Goal: Understand process/instructions

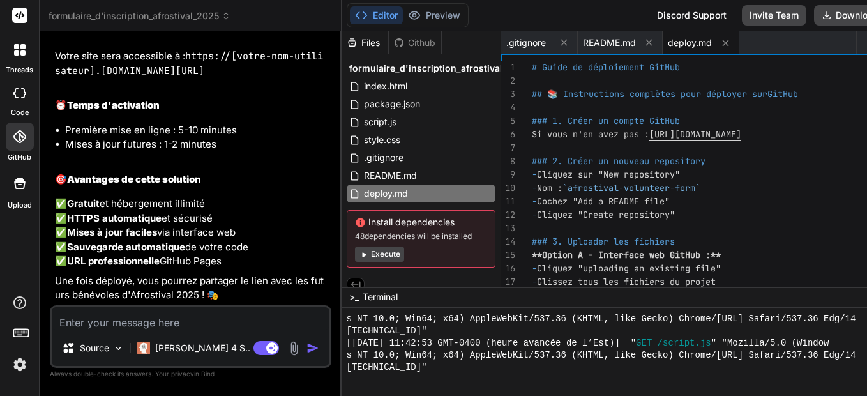
scroll to position [2115, 0]
click at [155, 319] on textarea at bounding box center [191, 318] width 278 height 23
type textarea "c"
type textarea "x"
type textarea "co"
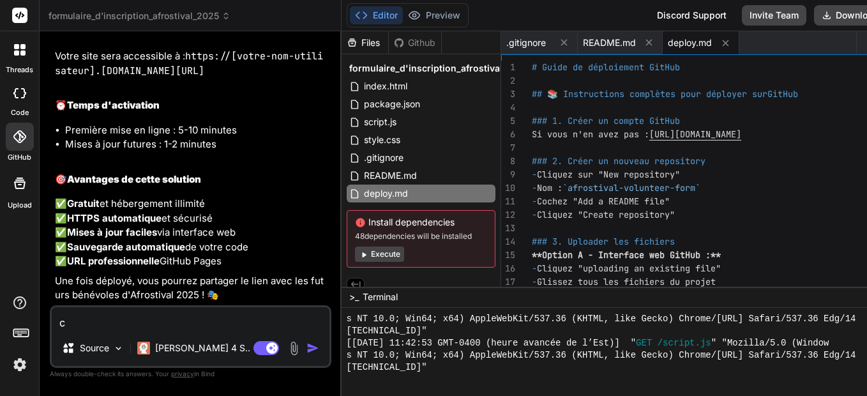
type textarea "x"
type textarea "com"
type textarea "x"
type textarea "comm"
type textarea "x"
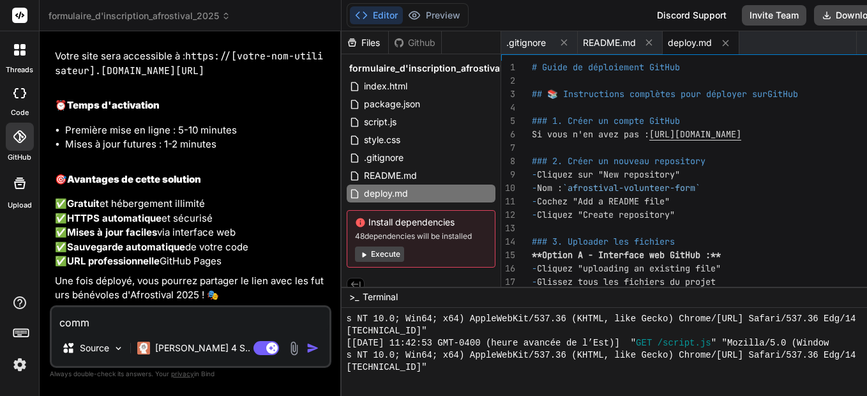
type textarea "comme"
type textarea "x"
type textarea "commen"
type textarea "x"
type textarea "comment"
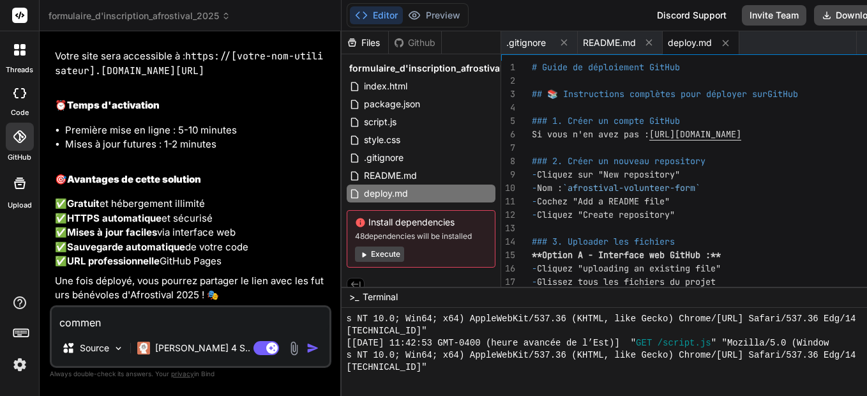
type textarea "x"
type textarea "comment"
type textarea "x"
type textarea "comment h"
type textarea "x"
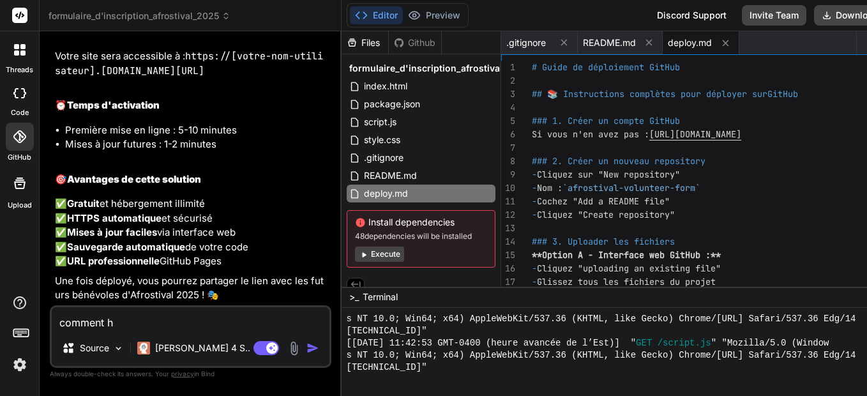
type textarea "comment"
type textarea "x"
type textarea "comment c"
type textarea "x"
type textarea "comment ch"
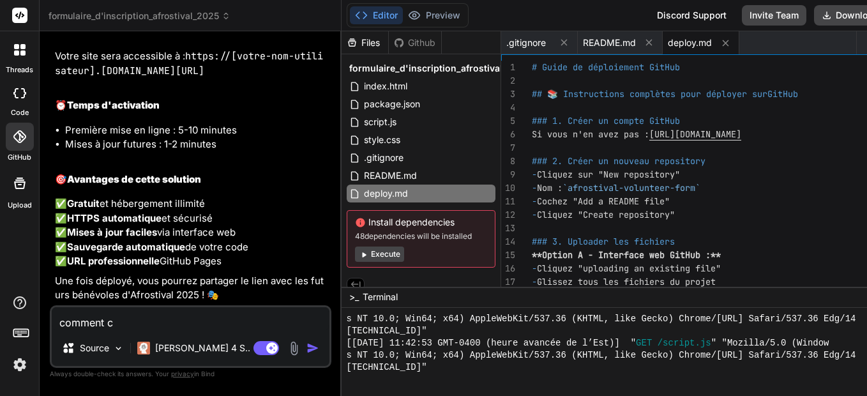
type textarea "x"
type textarea "comment cha"
type textarea "x"
type textarea "comment [PERSON_NAME]"
type textarea "x"
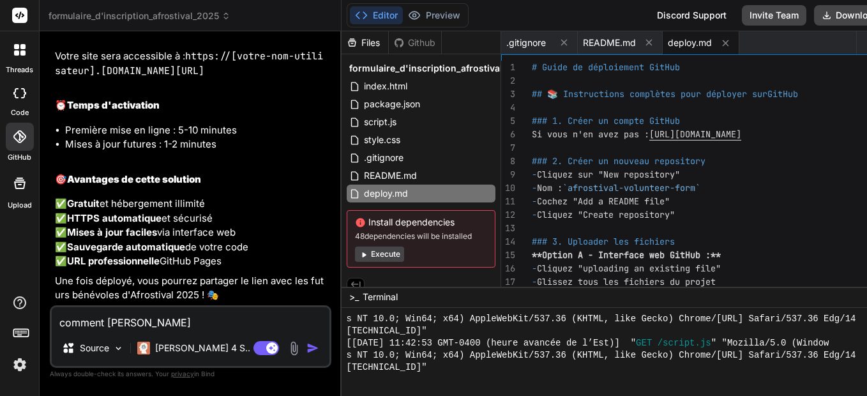
type textarea "comment [PERSON_NAME]"
type textarea "x"
type textarea "comment change"
type textarea "x"
type textarea "comment changer"
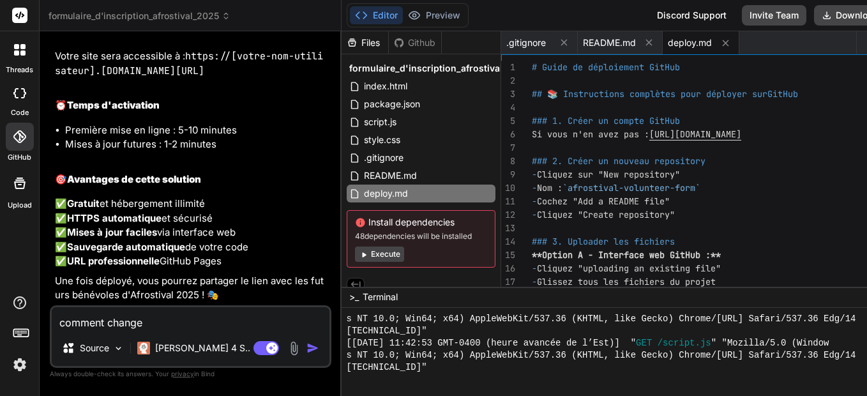
type textarea "x"
type textarea "comment changer"
type textarea "x"
type textarea "comment changer l"
type textarea "x"
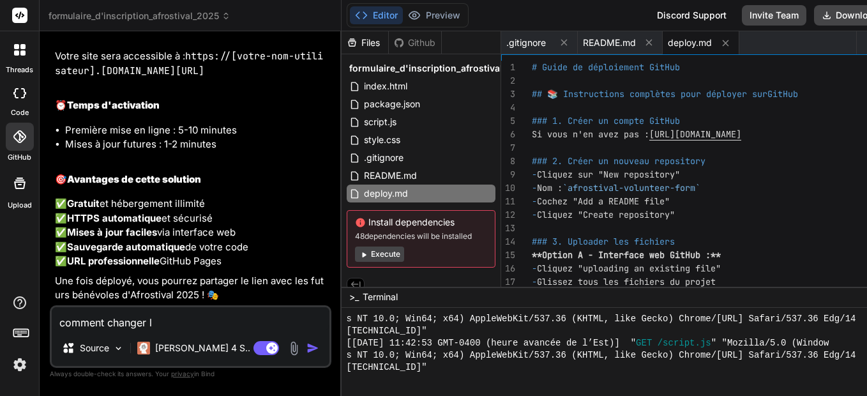
type textarea "comment changer le"
type textarea "x"
type textarea "comment changer les"
type textarea "x"
type textarea "comment changer les"
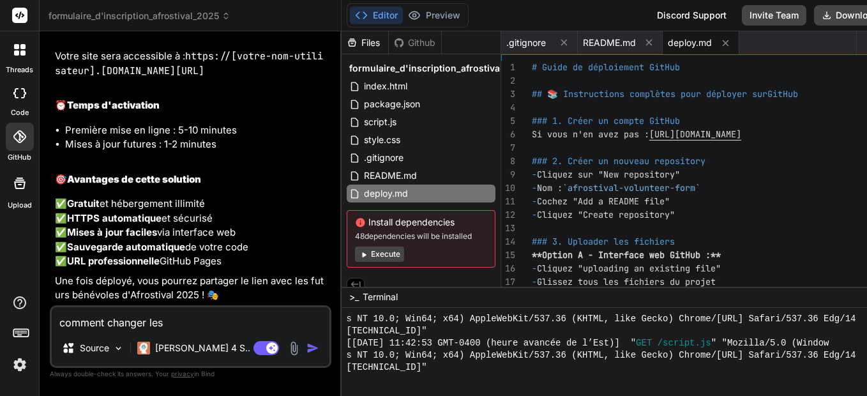
type textarea "x"
type textarea "comment changer les f"
type textarea "x"
type textarea "comment changer les fo"
type textarea "x"
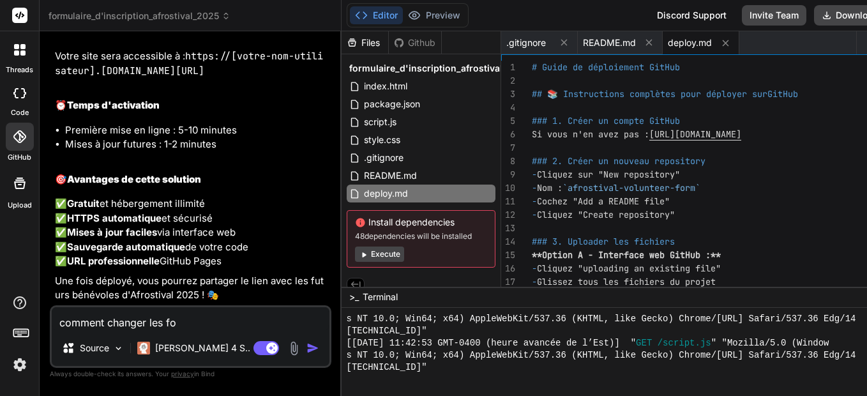
type textarea "comment changer les f"
type textarea "x"
type textarea "comment changer les fi"
type textarea "x"
type textarea "comment changer les fic"
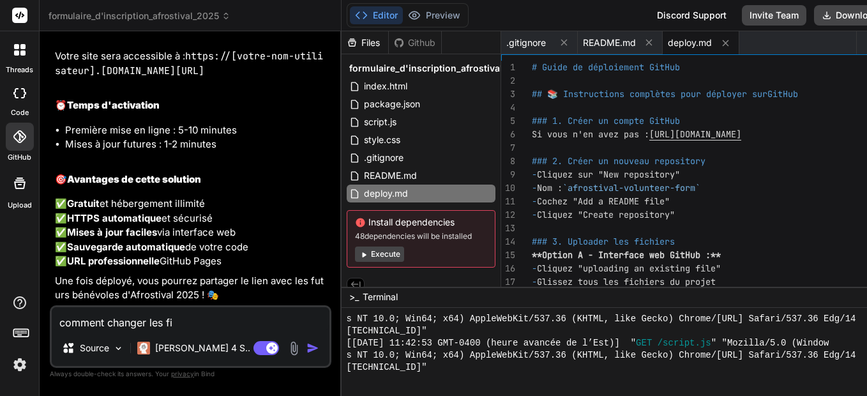
type textarea "x"
type textarea "comment changer les fici"
type textarea "x"
type textarea "comment changer les ficih"
type textarea "x"
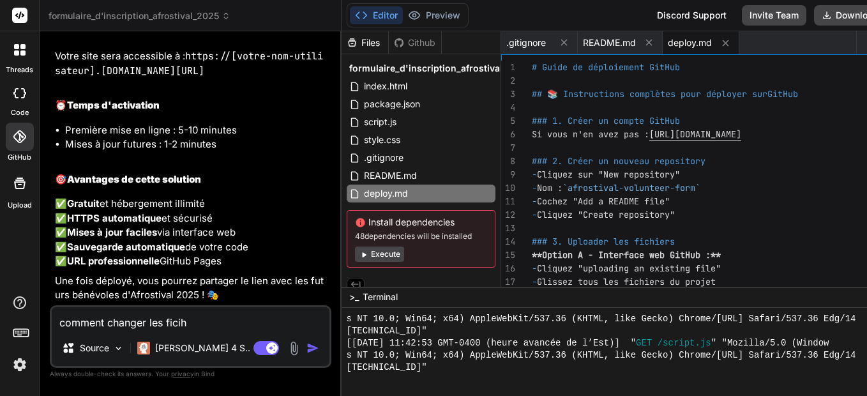
type textarea "comment changer les fici"
type textarea "x"
type textarea "comment changer les fic"
type textarea "x"
type textarea "comment changer les fici"
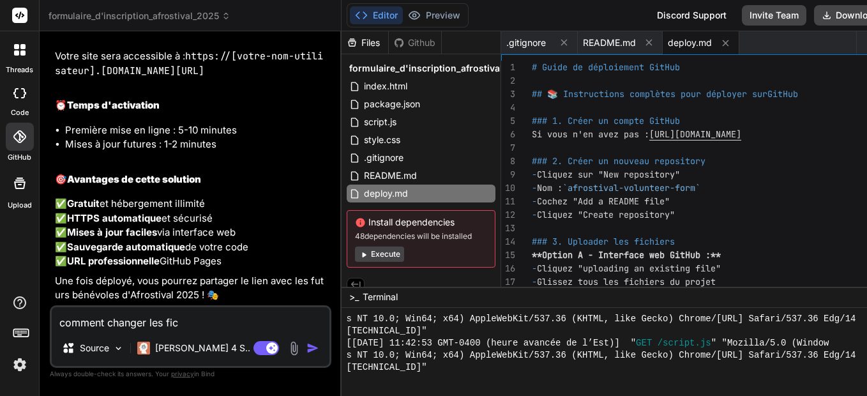
type textarea "x"
type textarea "comment changer les fic"
type textarea "x"
type textarea "comment changer les fich"
type textarea "x"
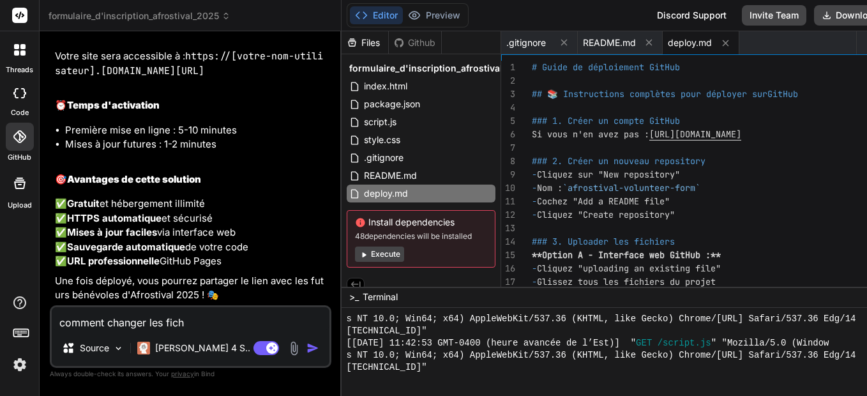
type textarea "comment changer les fichi"
type textarea "x"
type textarea "comment changer les fichie"
type textarea "x"
type textarea "comment changer les fichier"
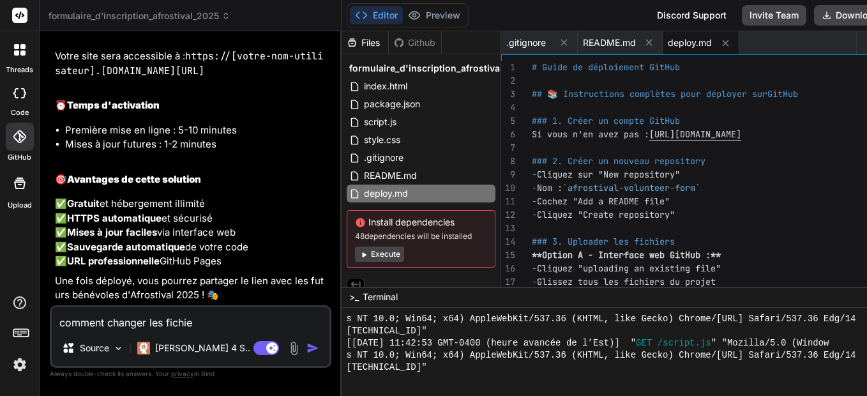
type textarea "x"
type textarea "comment changer les fichiers"
type textarea "x"
type textarea "comment changer les fichiers"
type textarea "x"
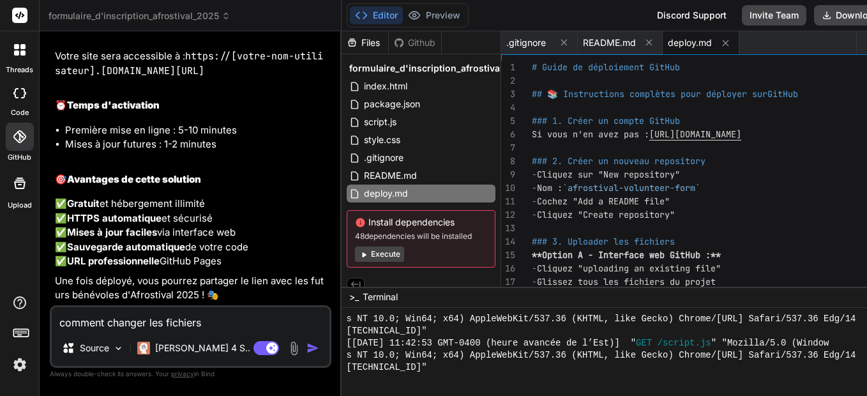
type textarea "comment changer les fichiers u"
type textarea "x"
type textarea "comment changer les fichiers un"
type textarea "x"
type textarea "comment changer les fichiers une"
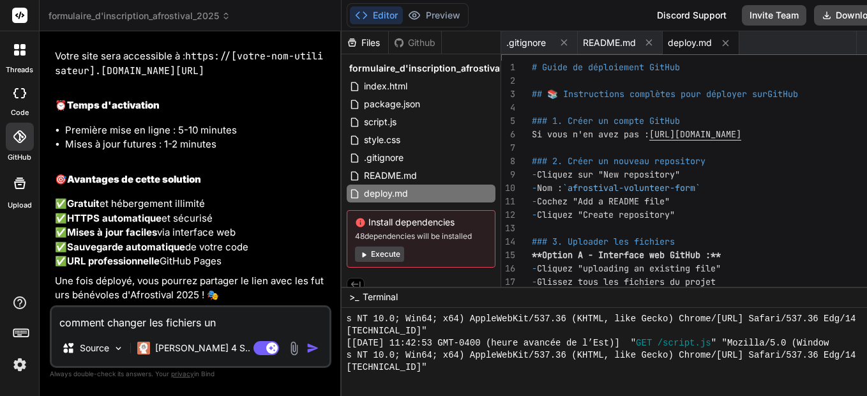
type textarea "x"
type textarea "comment changer les fichiers une"
type textarea "x"
type textarea "comment changer les fichiers une f"
type textarea "x"
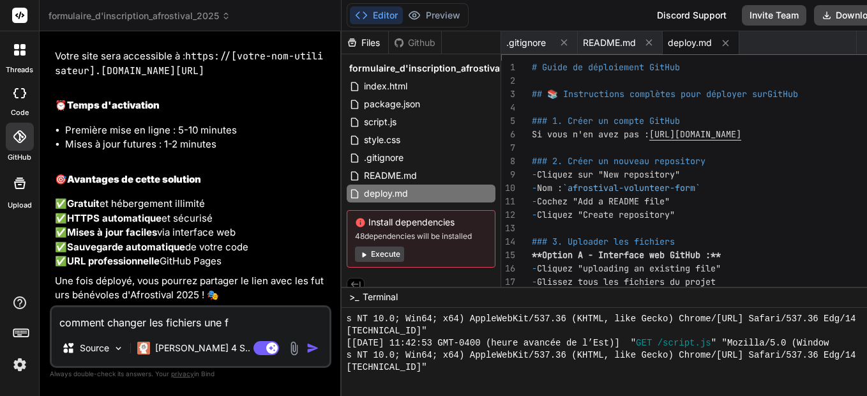
type textarea "comment changer les fichiers une fo"
type textarea "x"
type textarea "comment changer les fichiers une foi"
type textarea "x"
type textarea "comment changer les fichiers une fois"
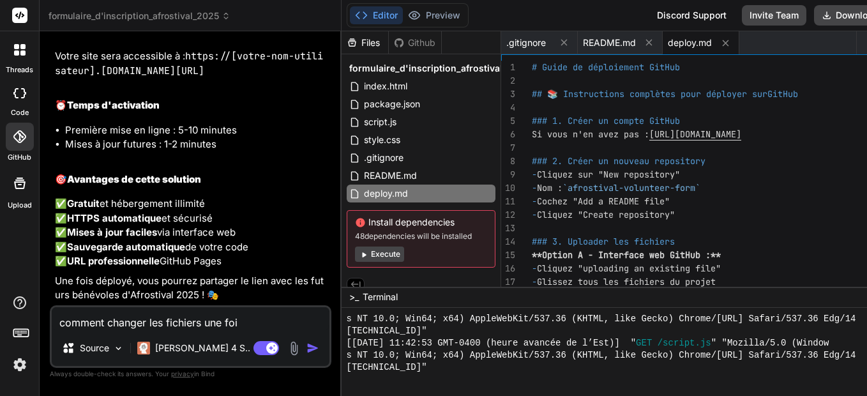
type textarea "x"
type textarea "comment changer les fichiers une fois"
type textarea "x"
type textarea "comment changer les fichiers une fois d"
type textarea "x"
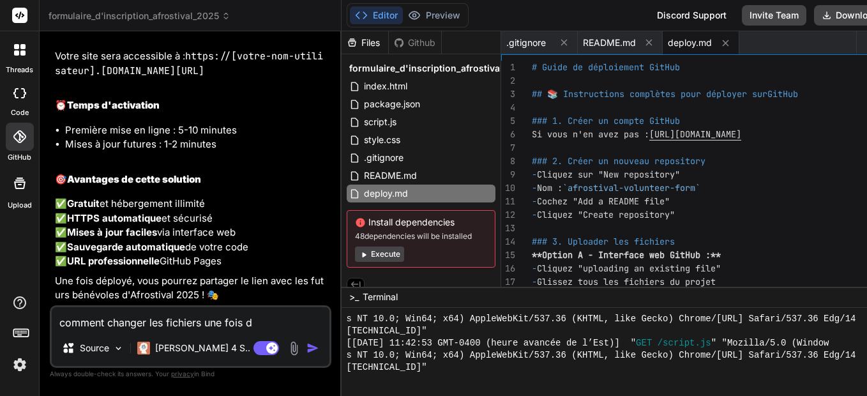
type textarea "comment changer les fichiers une fois dé"
type textarea "x"
type textarea "comment changer les fichiers une fois déj"
type textarea "x"
type textarea "comment changer les fichiers une fois déjà"
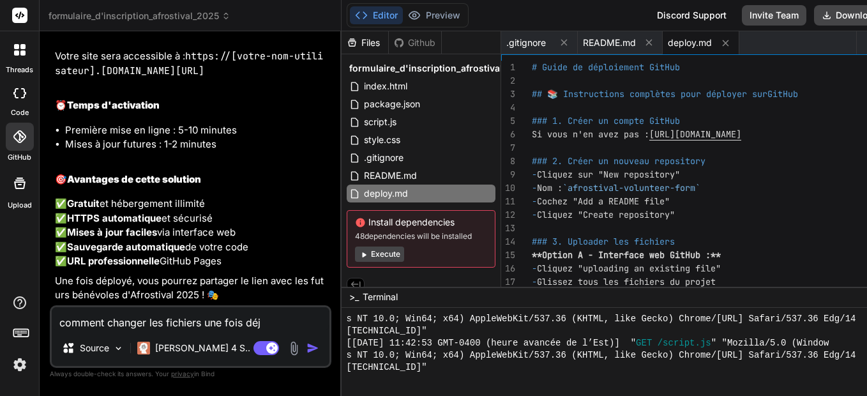
type textarea "x"
type textarea "comment changer les fichiers une fois déjà"
type textarea "x"
type textarea "comment changer les fichiers une fois déjà d"
type textarea "x"
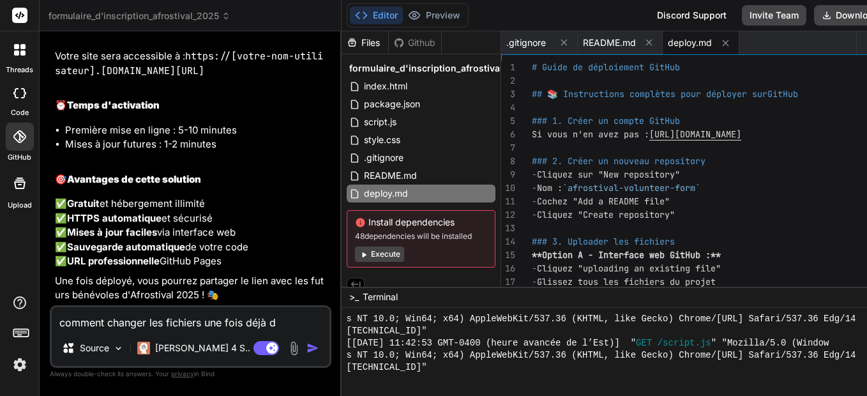
type textarea "comment changer les fichiers une fois déjà de"
type textarea "x"
type textarea "comment changer les fichiers une fois déjà dep"
type textarea "x"
type textarea "comment changer les fichiers une fois déjà depl"
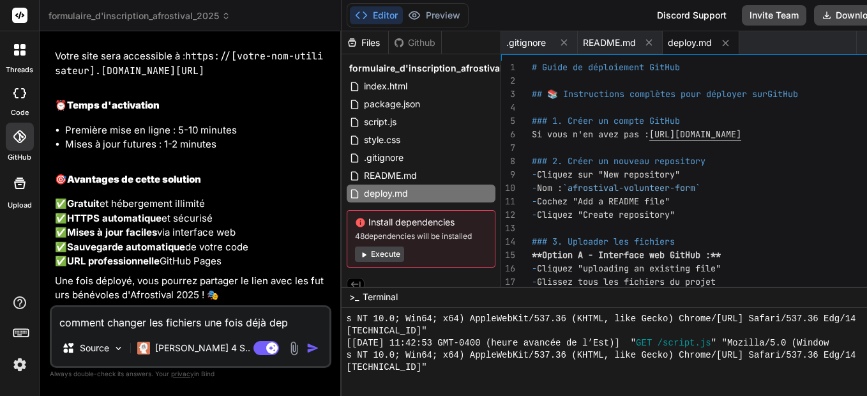
type textarea "x"
type textarea "comment changer les fichiers une fois déjà deplp"
type textarea "x"
type textarea "comment changer les fichiers une fois déjà depl"
type textarea "x"
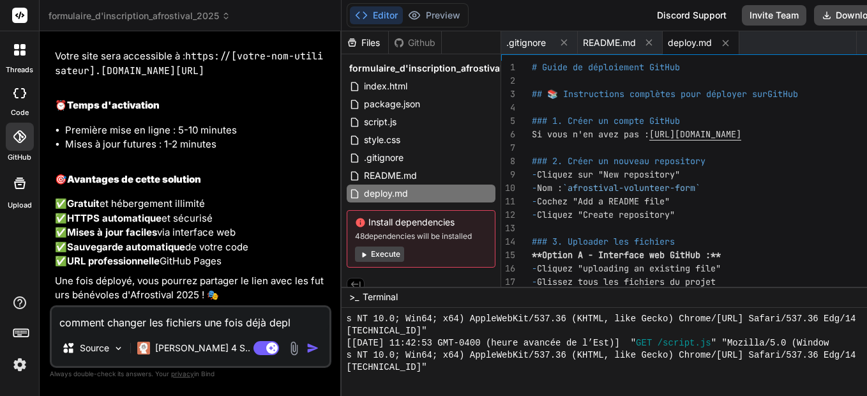
type textarea "comment changer les fichiers une fois déjà deplo"
type textarea "x"
type textarea "comment changer les fichiers une fois déjà deploy"
type textarea "x"
type textarea "comment changer les fichiers une fois déjà deployé"
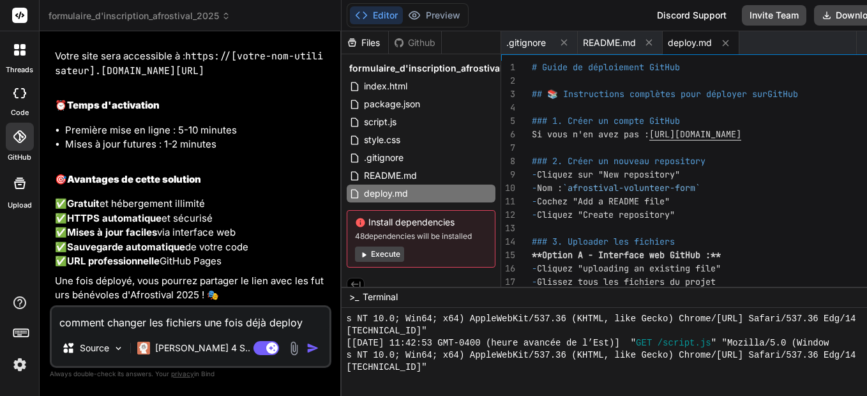
type textarea "x"
type textarea "comment changer les fichiers une fois déjà deployé?"
type textarea "x"
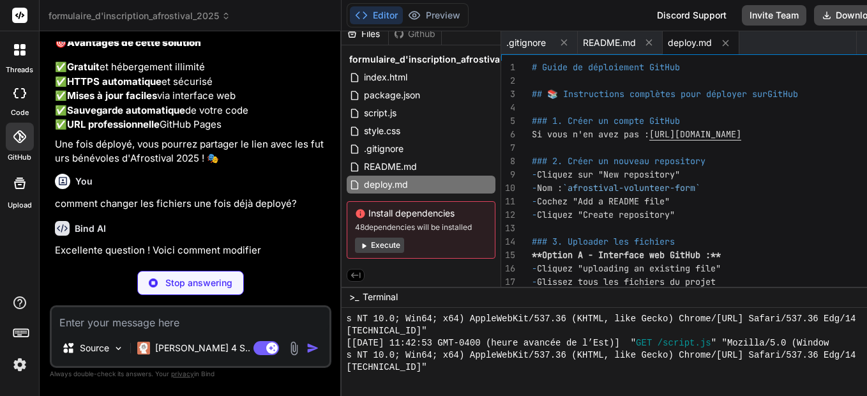
scroll to position [2247, 0]
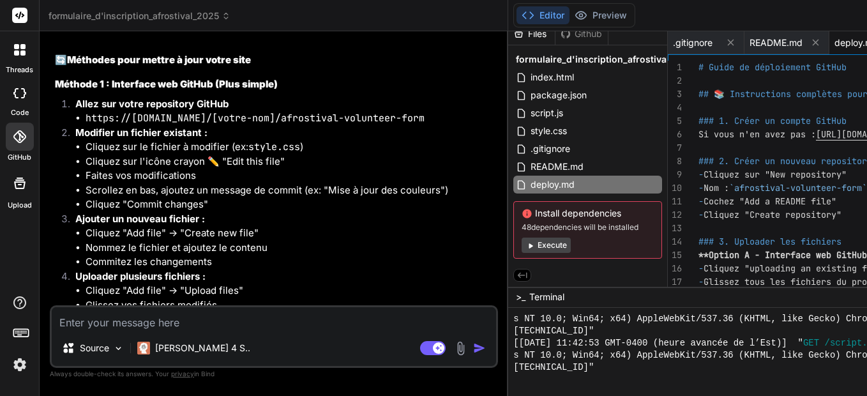
type textarea "x"
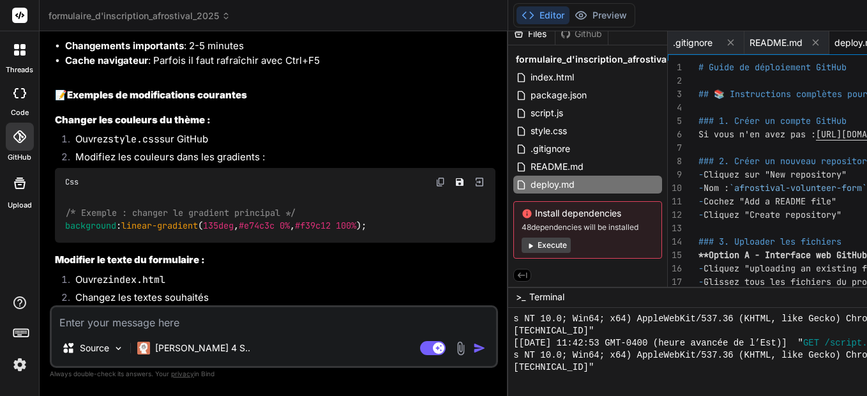
scroll to position [2822, 0]
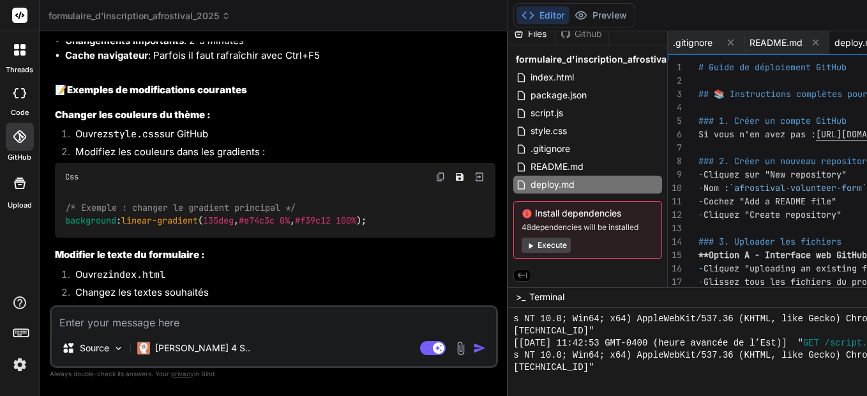
click at [126, 325] on textarea at bounding box center [274, 318] width 444 height 23
type textarea "c"
type textarea "x"
type textarea "co"
type textarea "x"
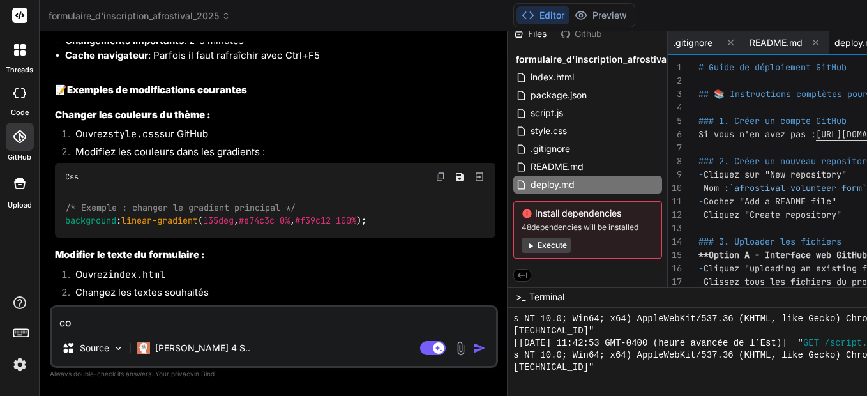
type textarea "com"
type textarea "x"
type textarea "comm"
type textarea "x"
type textarea "comme"
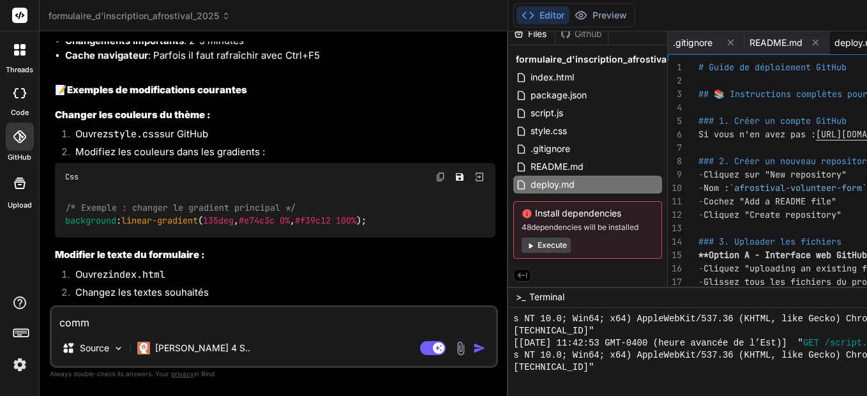
type textarea "x"
type textarea "commen"
type textarea "x"
type textarea "comment"
type textarea "x"
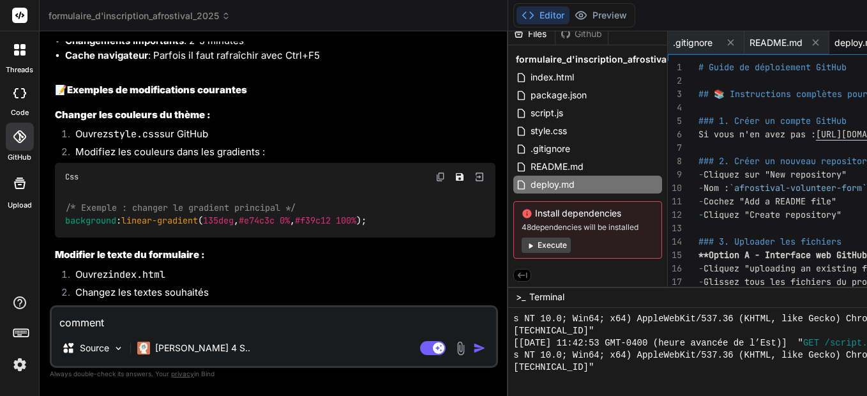
type textarea "comment"
type textarea "x"
type textarea "comment v"
type textarea "x"
type textarea "comment vo"
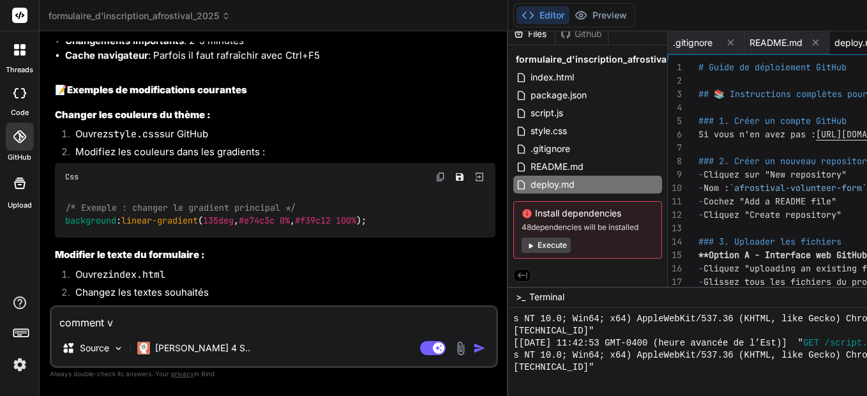
type textarea "x"
type textarea "comment voi"
type textarea "x"
type textarea "comment voir"
type textarea "x"
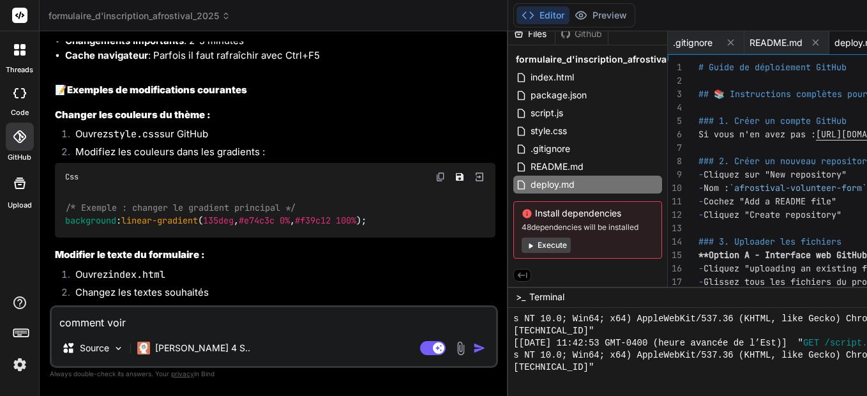
type textarea "comment voir"
type textarea "x"
type textarea "comment voir l"
type textarea "x"
type textarea "comment voir le"
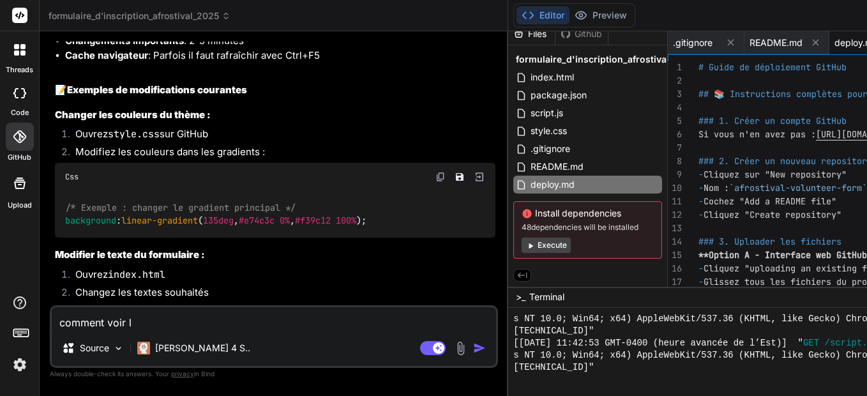
type textarea "x"
type textarea "comment voir les"
type textarea "x"
type textarea "comment voir les"
type textarea "x"
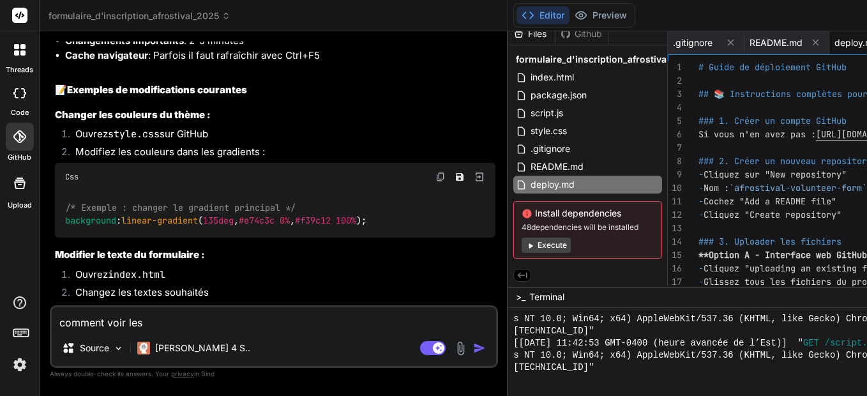
type textarea "comment voir les d"
type textarea "x"
type textarea "comment voir les do"
type textarea "x"
type textarea "comment voir les don"
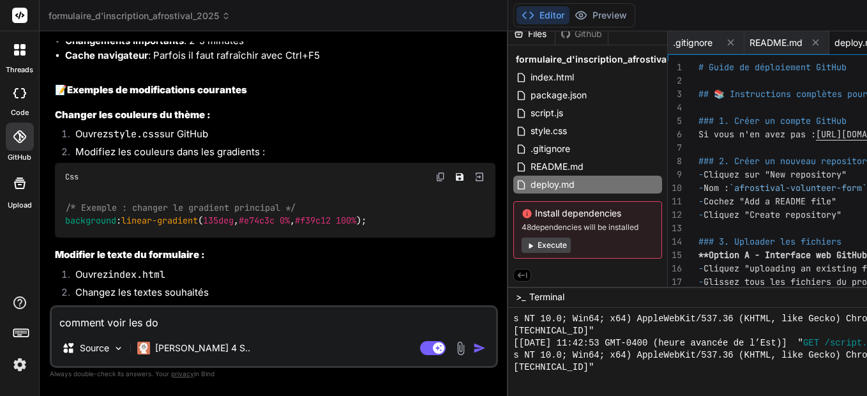
type textarea "x"
type textarea "comment voir les donn"
type textarea "x"
type textarea "comment voir les donné"
type textarea "x"
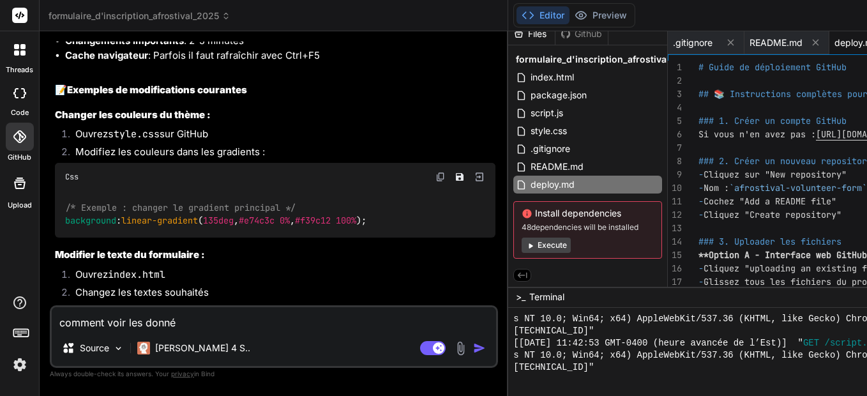
type textarea "comment voir les donnée"
type textarea "x"
type textarea "comment voir les données"
type textarea "x"
type textarea "comment voir les données"
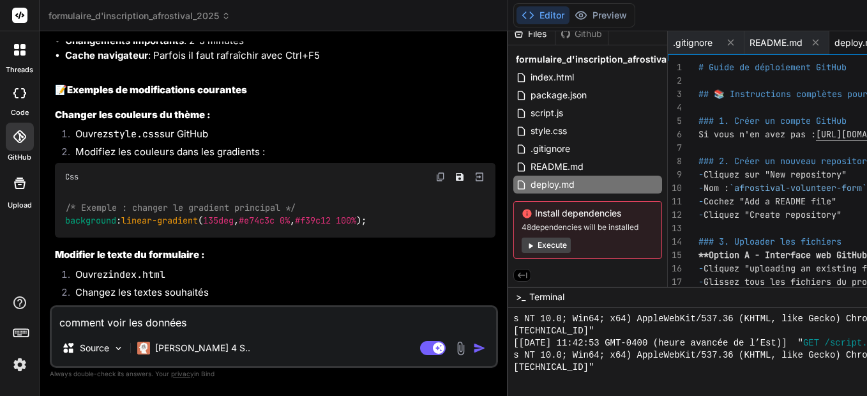
type textarea "x"
type textarea "comment voir les données r"
type textarea "x"
type textarea "comment voir les données re"
type textarea "x"
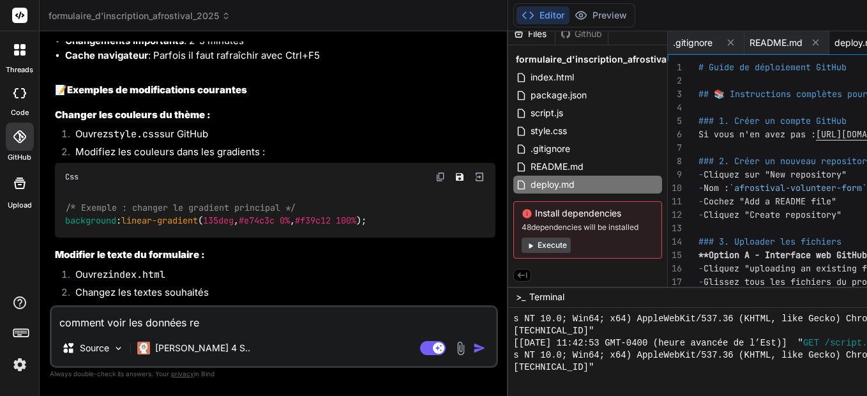
type textarea "comment voir les données rem"
type textarea "x"
type textarea "comment voir les données remp"
type textarea "x"
type textarea "comment voir les données rempl"
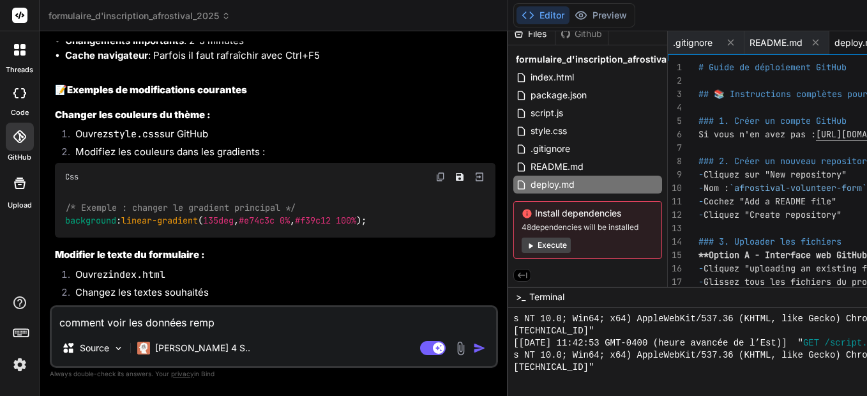
type textarea "x"
type textarea "comment voir les données rempli"
type textarea "x"
type textarea "comment voir les données remplis"
type textarea "x"
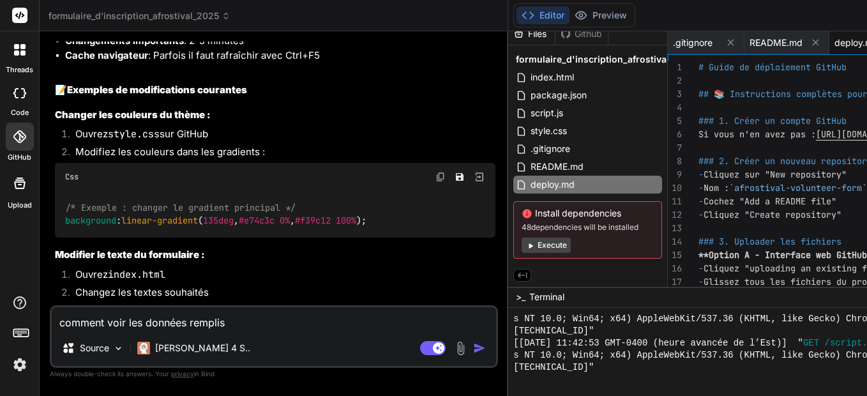
type textarea "comment voir les données remplis"
type textarea "x"
type textarea "comment voir les données remplis d"
type textarea "x"
type textarea "comment voir les données remplis du"
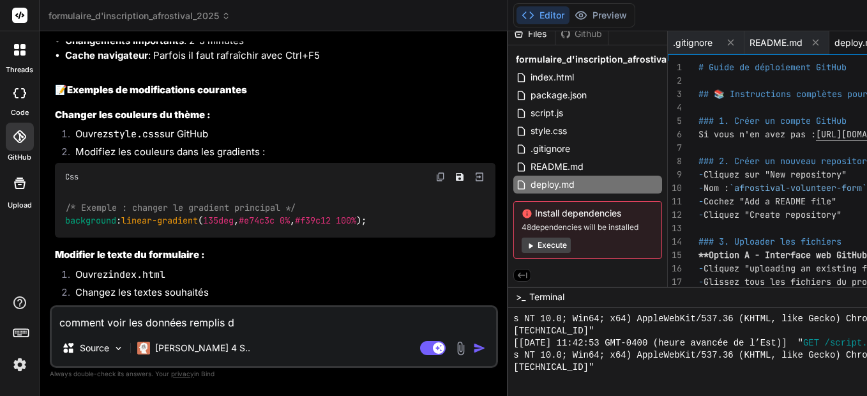
type textarea "x"
type textarea "comment voir les données remplis du"
type textarea "x"
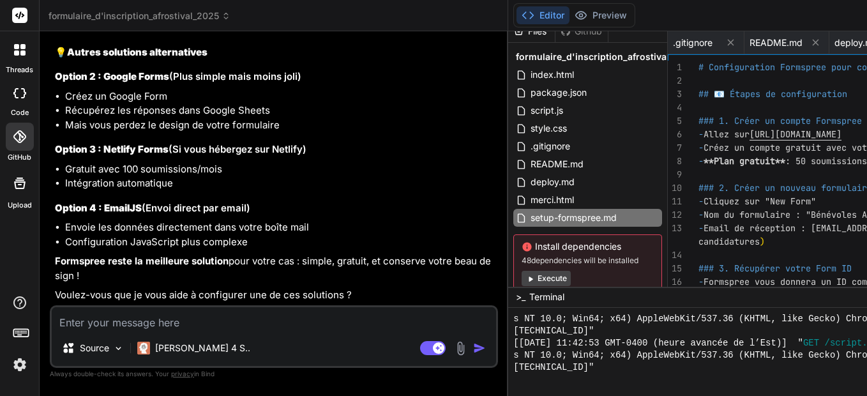
scroll to position [4781, 0]
drag, startPoint x: 137, startPoint y: 146, endPoint x: 255, endPoint y: 146, distance: 118.1
copy li "Bénévoles Afrostival 2025"
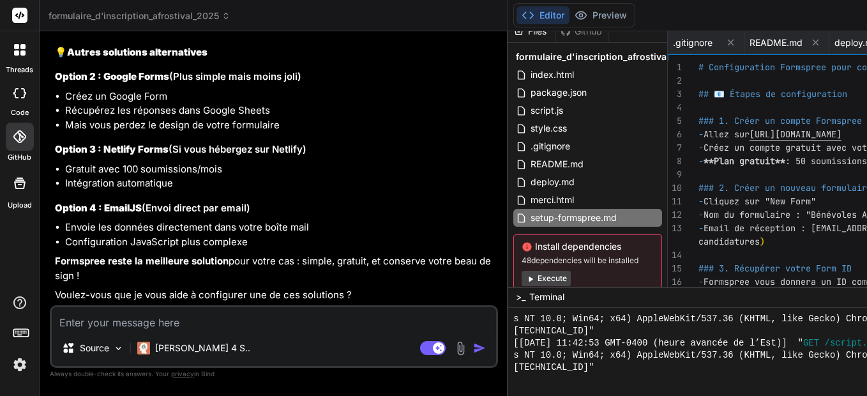
drag, startPoint x: 124, startPoint y: 177, endPoint x: 192, endPoint y: 179, distance: 67.7
copy li "[votre-nom]"
click at [135, 329] on textarea at bounding box center [274, 318] width 444 height 23
paste textarea "[votre-nom]"
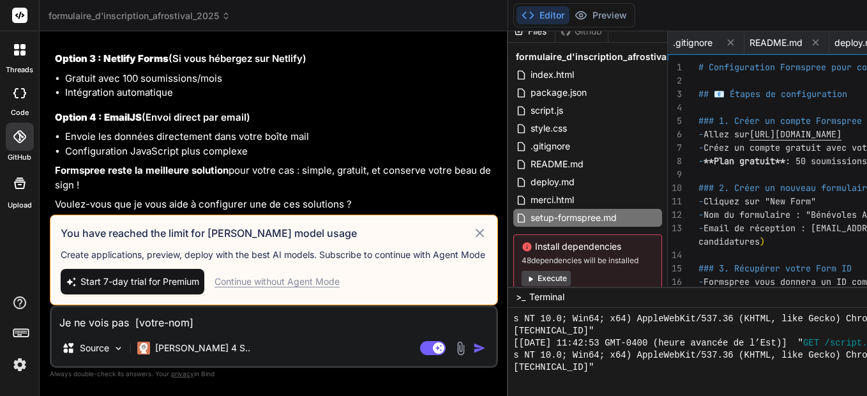
click at [248, 276] on div "Continue without Agent Mode" at bounding box center [276, 281] width 125 height 13
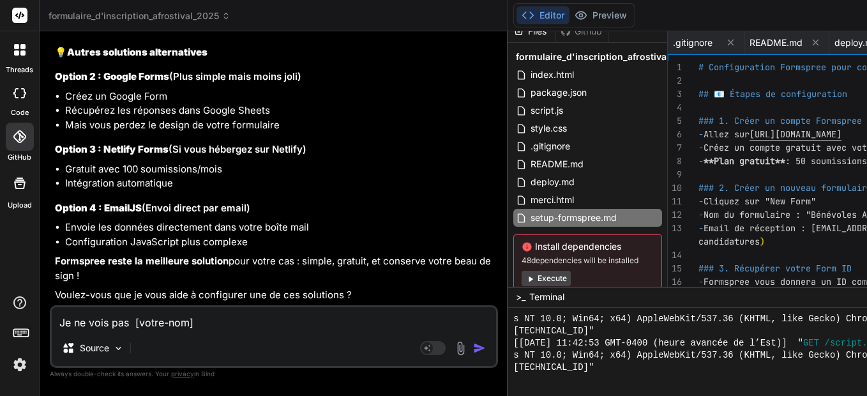
click at [473, 343] on img "button" at bounding box center [479, 347] width 13 height 13
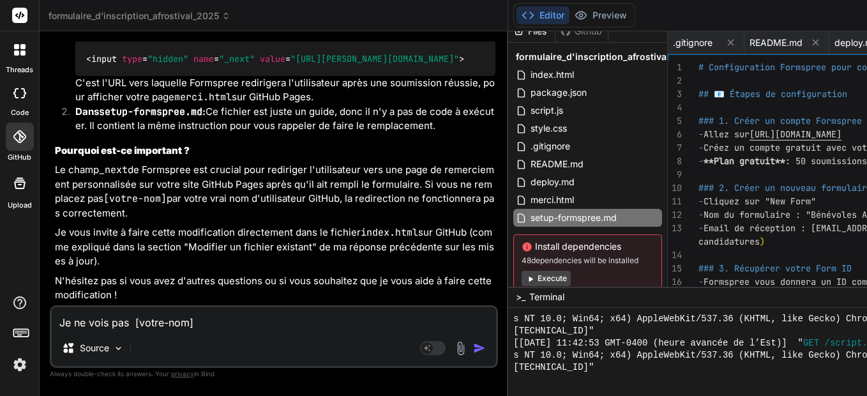
scroll to position [0, 0]
